Goal: Task Accomplishment & Management: Use online tool/utility

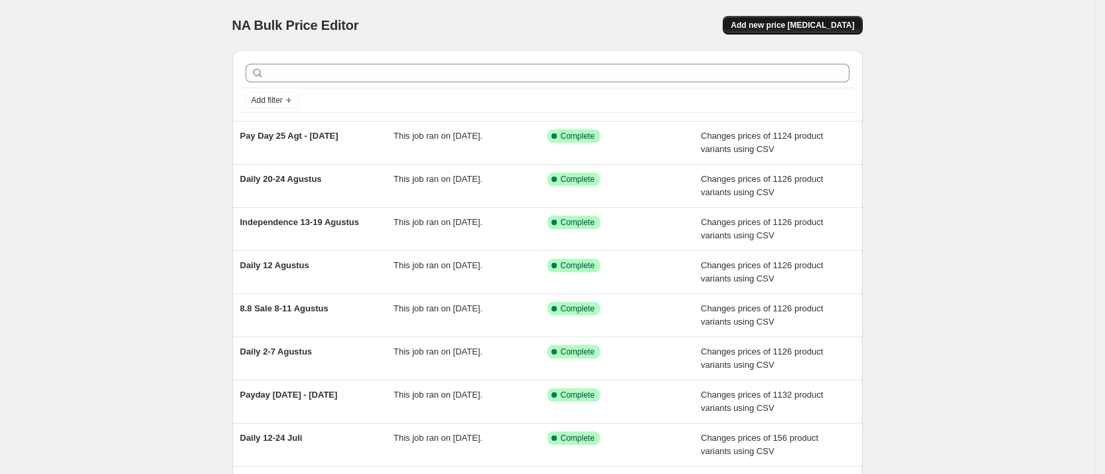
click at [828, 22] on span "Add new price change job" at bounding box center [792, 25] width 123 height 11
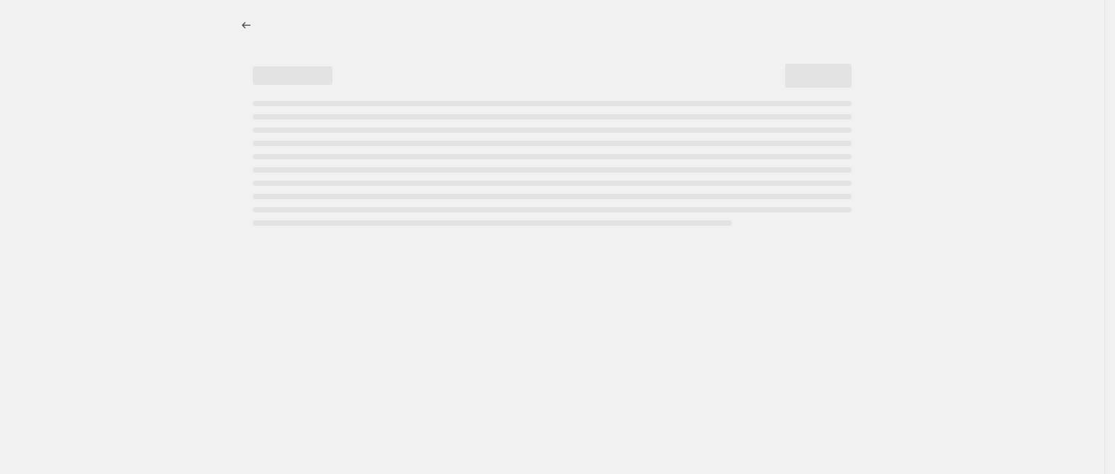
select select "percentage"
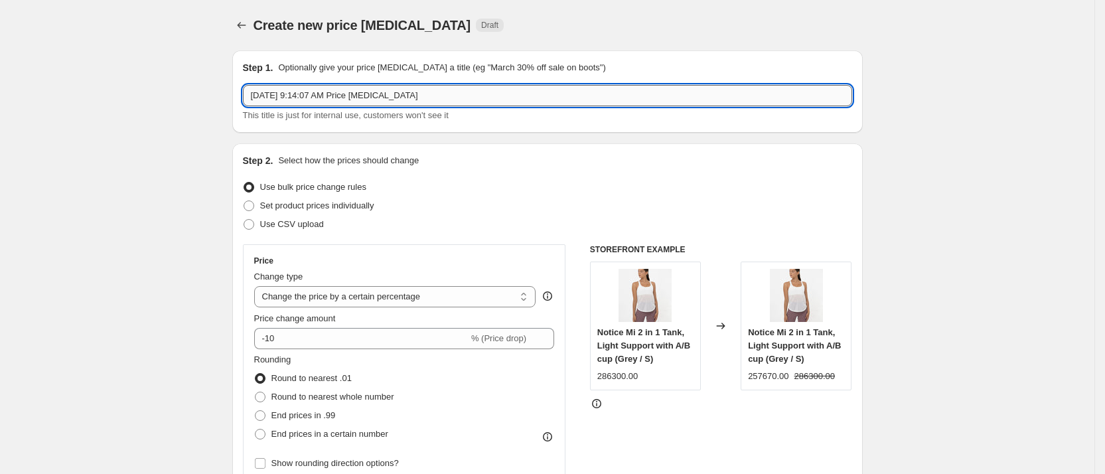
click at [323, 94] on input "Sep 1, 2025, 9:14:07 AM Price change job" at bounding box center [547, 95] width 609 height 21
type input "Daily 2-8 September"
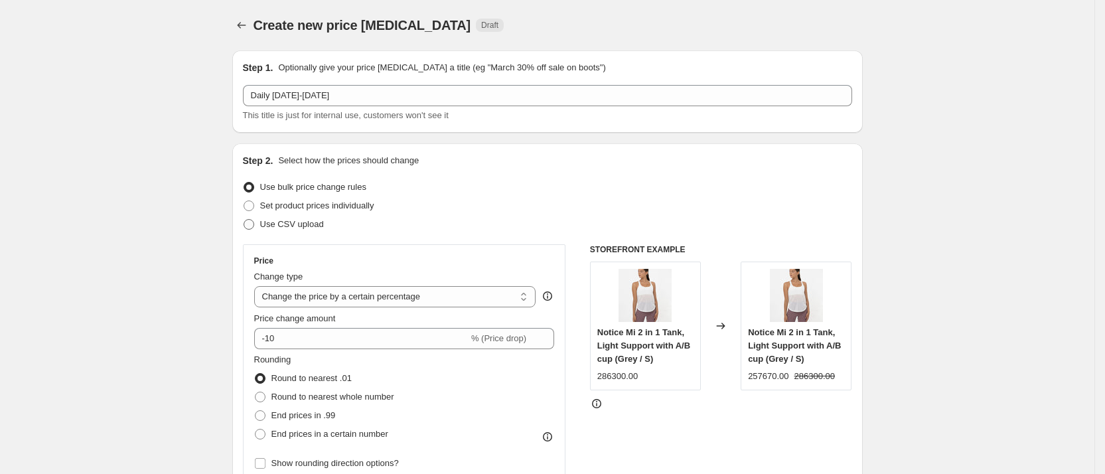
click at [305, 222] on span "Use CSV upload" at bounding box center [292, 224] width 64 height 10
click at [244, 220] on input "Use CSV upload" at bounding box center [244, 219] width 1 height 1
radio input "true"
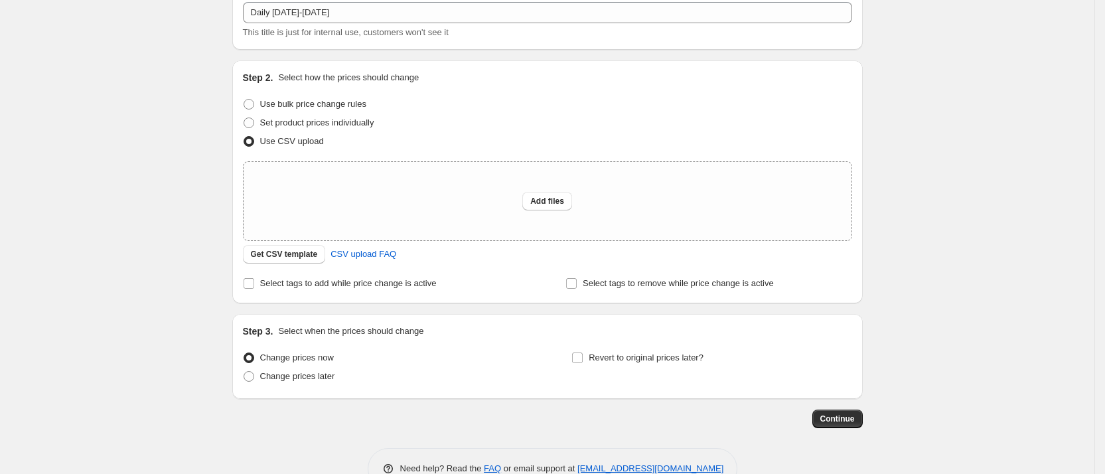
scroll to position [86, 0]
click at [307, 251] on span "Get CSV template" at bounding box center [284, 251] width 67 height 11
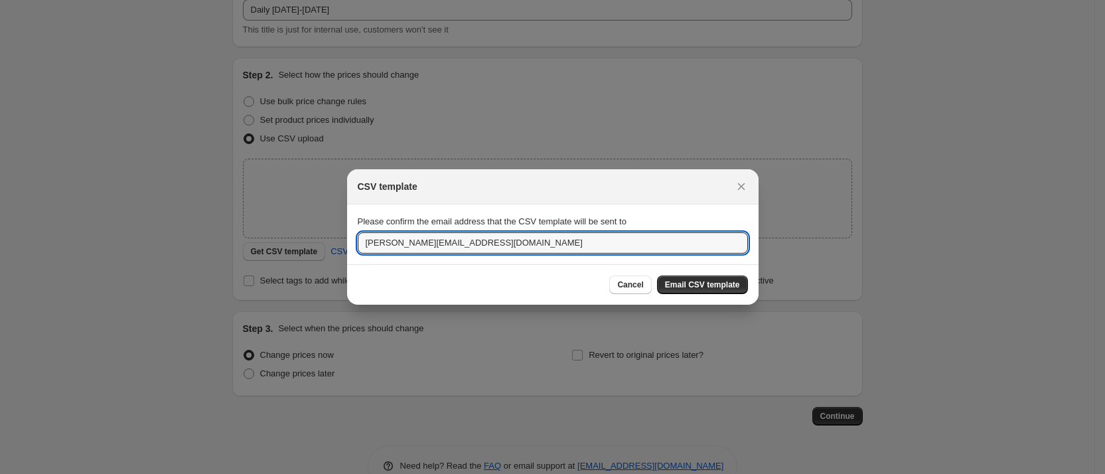
drag, startPoint x: 382, startPoint y: 236, endPoint x: 262, endPoint y: 240, distance: 120.9
type input "commercial@miniletics.com"
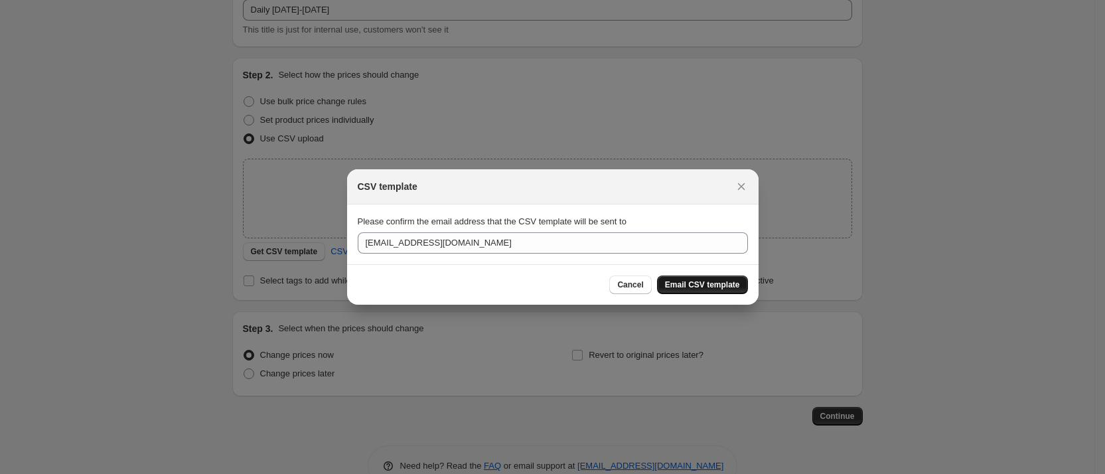
click at [719, 281] on span "Email CSV template" at bounding box center [702, 285] width 75 height 11
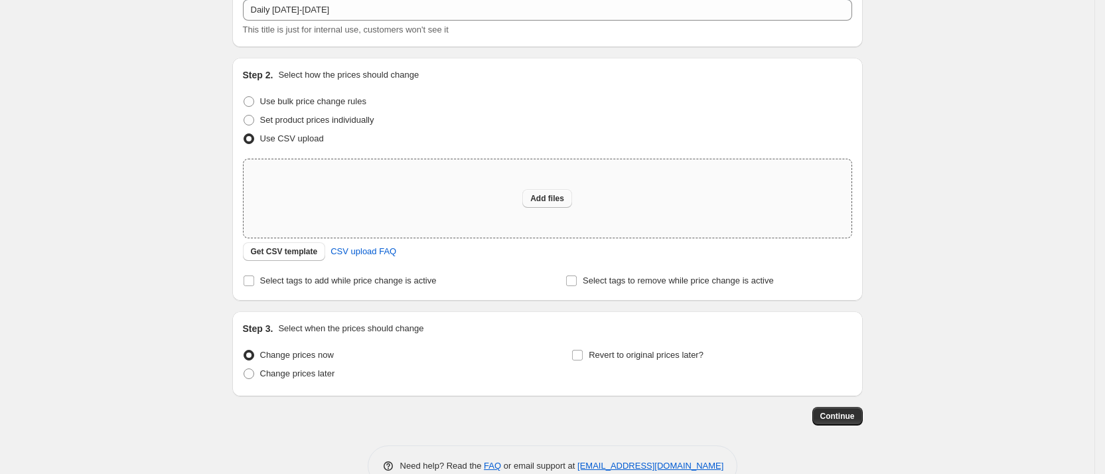
click at [542, 200] on span "Add files" at bounding box center [547, 198] width 34 height 11
type input "C:\fakepath\New Web Price (1).csv"
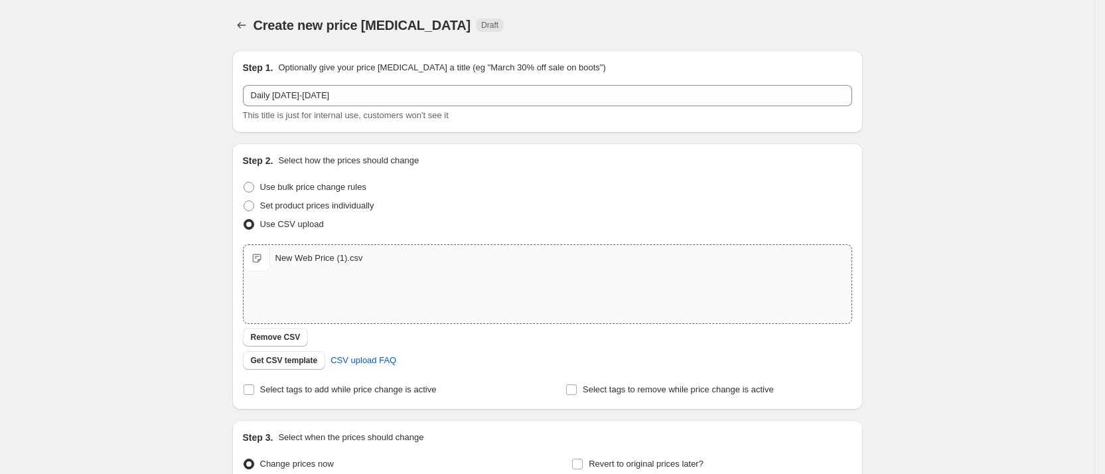
scroll to position [141, 0]
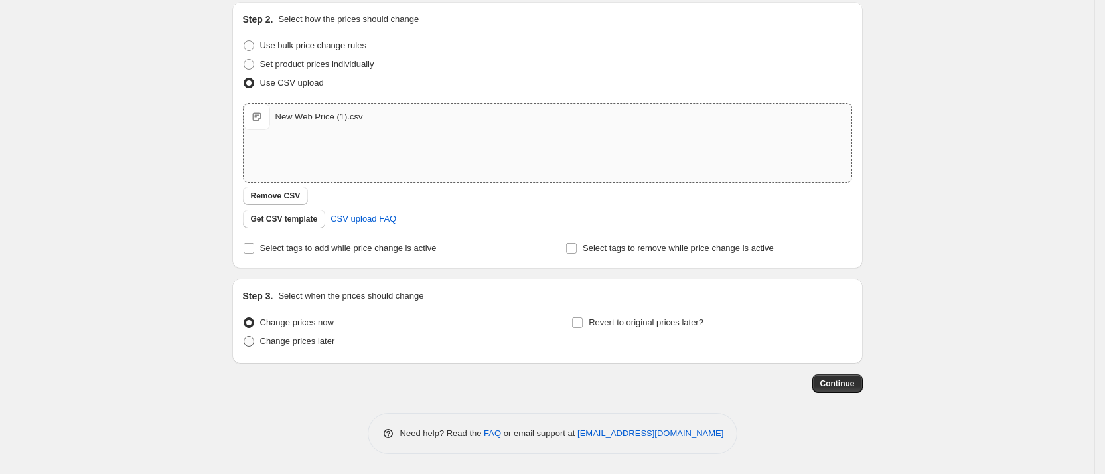
click at [278, 343] on span "Change prices later" at bounding box center [297, 341] width 75 height 10
click at [244, 337] on input "Change prices later" at bounding box center [244, 336] width 1 height 1
radio input "true"
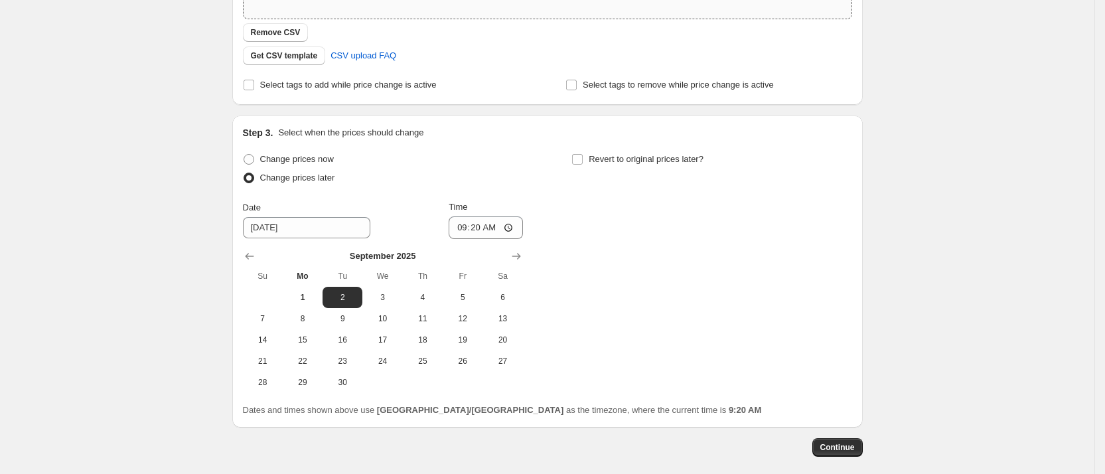
scroll to position [310, 0]
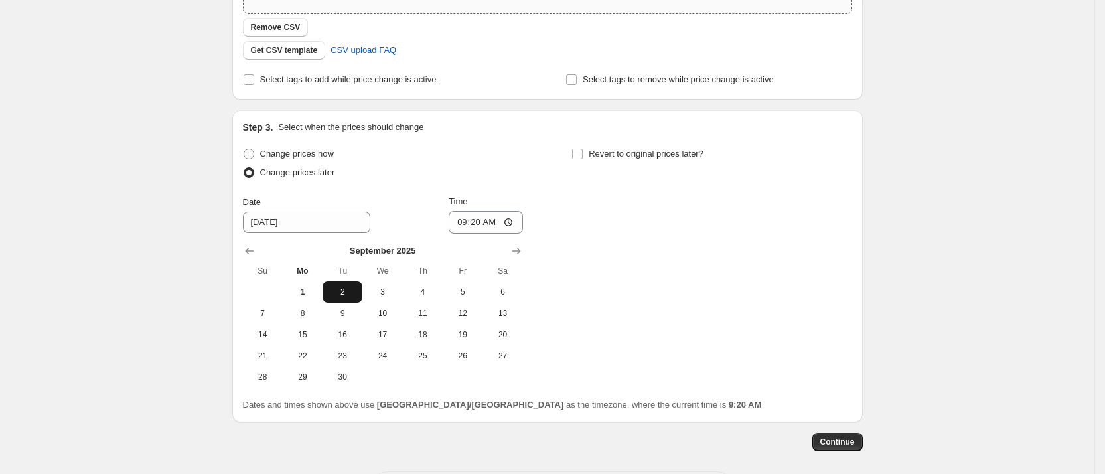
click at [338, 299] on button "2" at bounding box center [343, 291] width 40 height 21
click at [483, 229] on input "09:20" at bounding box center [486, 222] width 74 height 23
click at [514, 224] on input "09:20" at bounding box center [486, 222] width 74 height 23
type input "00:00"
click at [595, 300] on div "Change prices now Change prices later Date 9/2/2025 Time 00:00 September 2025 S…" at bounding box center [547, 266] width 609 height 243
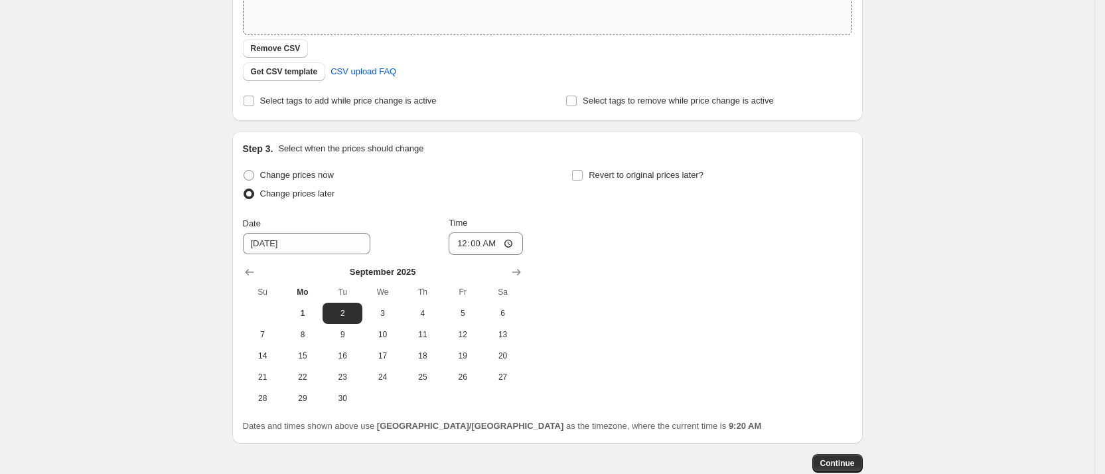
scroll to position [368, 0]
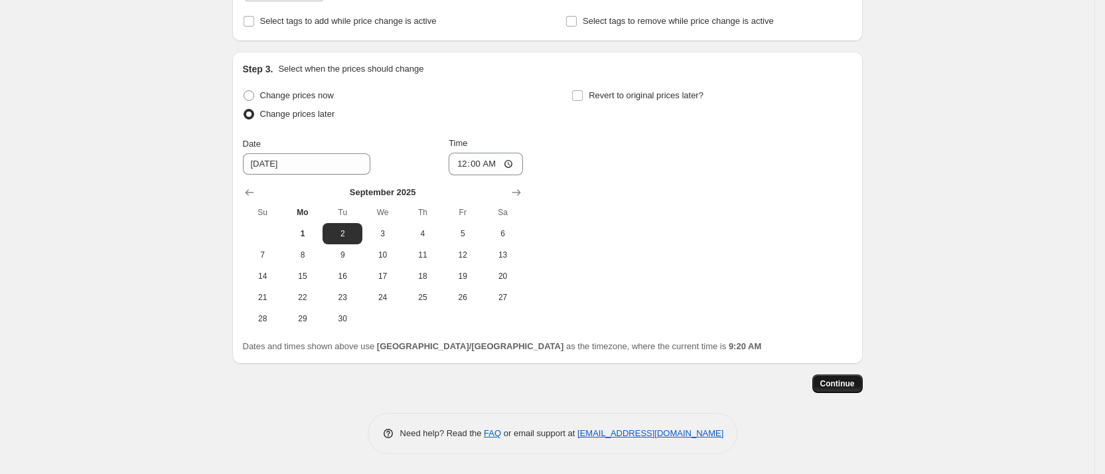
click at [836, 380] on span "Continue" at bounding box center [838, 383] width 35 height 11
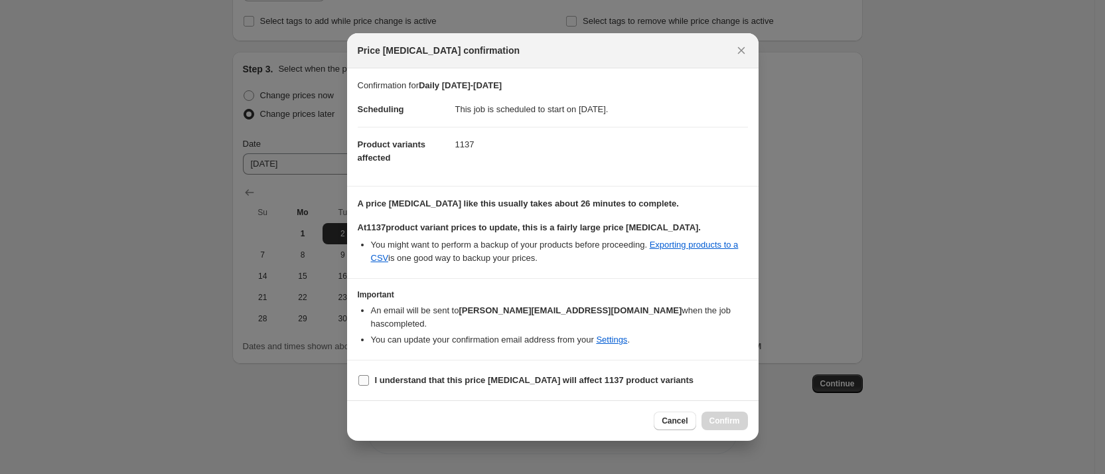
click at [359, 380] on label "I understand that this price change job will affect 1137 product variants" at bounding box center [526, 380] width 337 height 19
click at [359, 380] on input "I understand that this price change job will affect 1137 product variants" at bounding box center [364, 380] width 11 height 11
checkbox input "true"
click at [724, 416] on span "Confirm" at bounding box center [725, 421] width 31 height 11
